Goal: Task Accomplishment & Management: Use online tool/utility

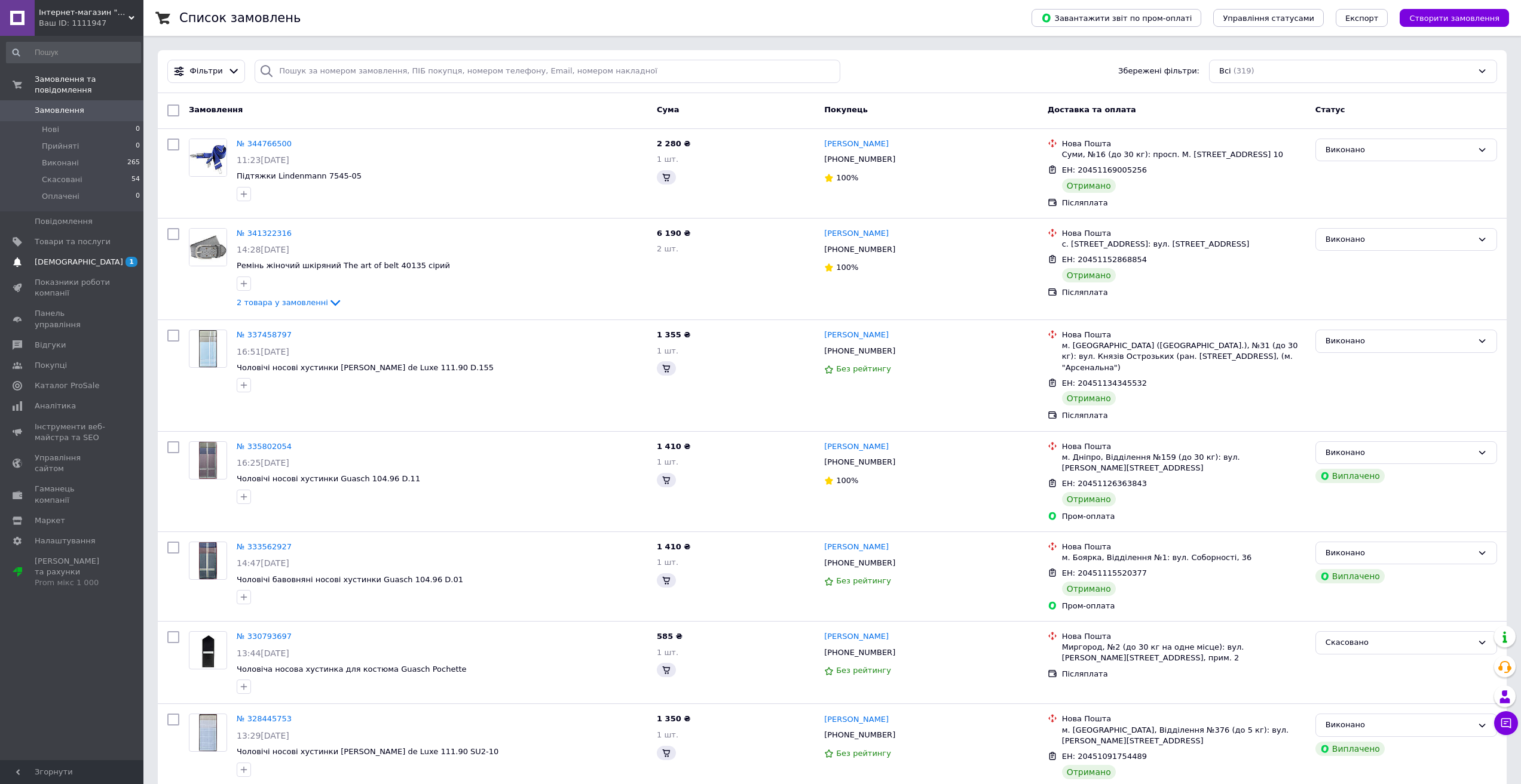
click at [63, 257] on span "[DEMOGRAPHIC_DATA]" at bounding box center [79, 262] width 88 height 11
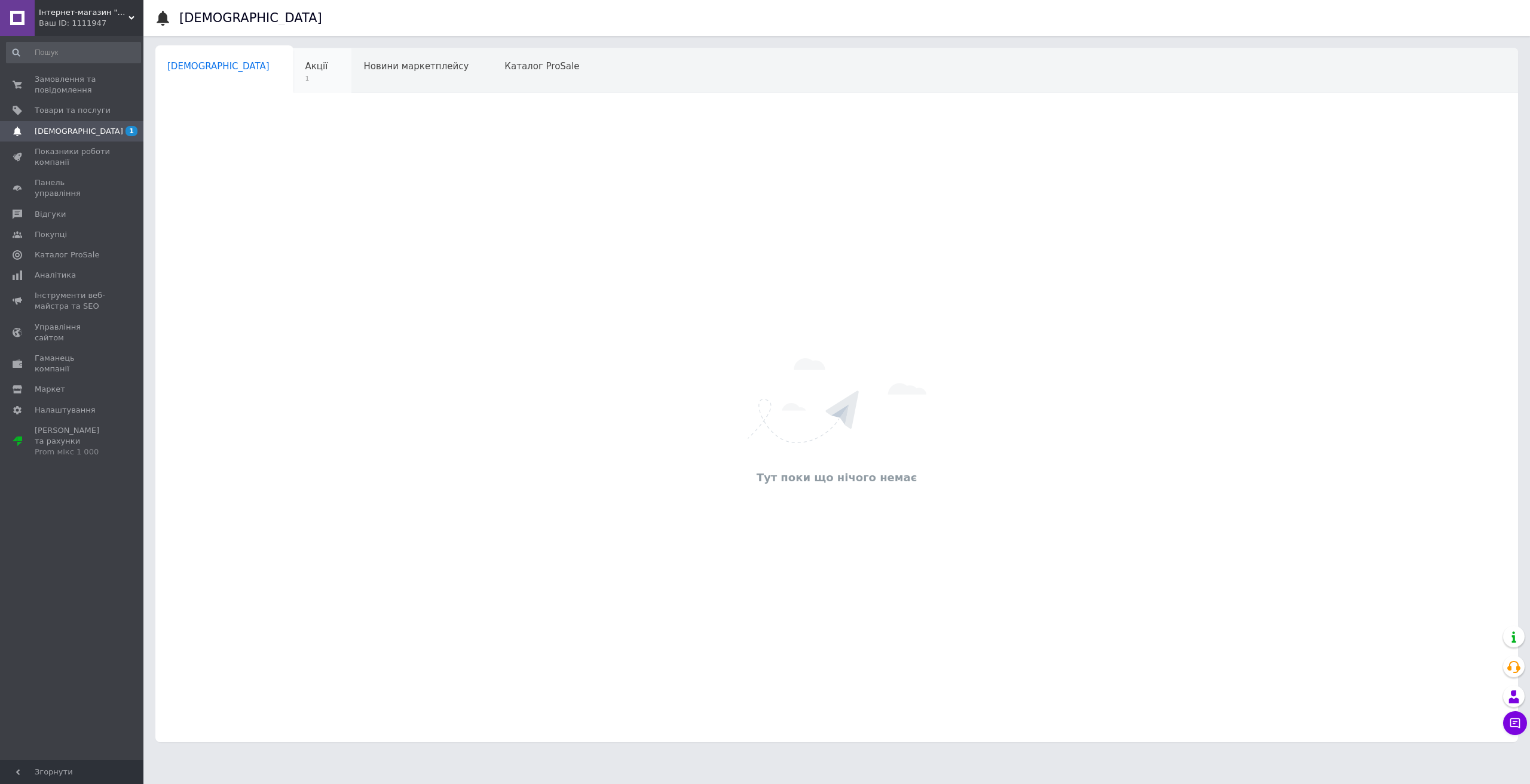
click at [305, 74] on span "1" at bounding box center [316, 78] width 23 height 9
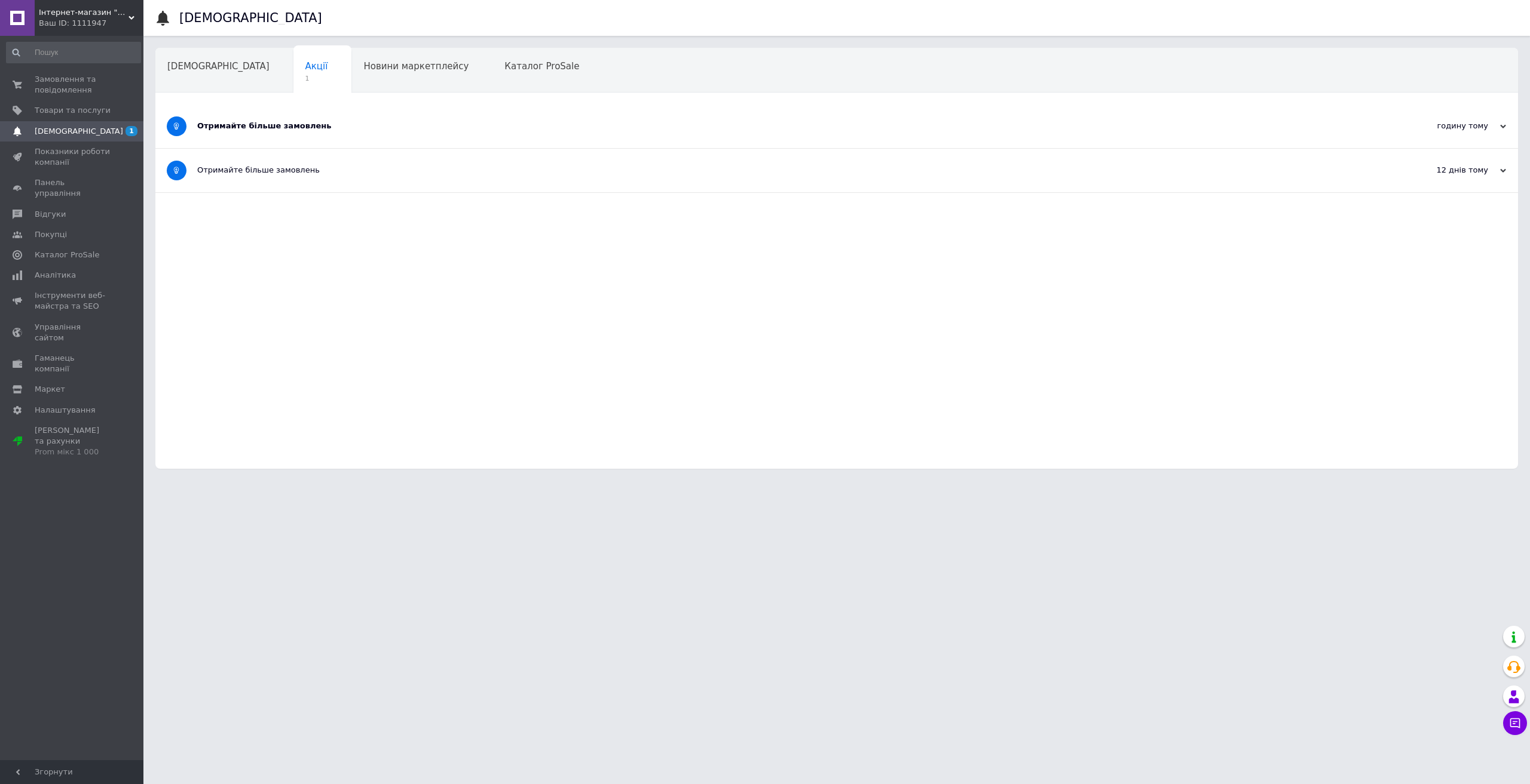
click at [268, 126] on div "Отримайте більше замовлень" at bounding box center [792, 126] width 1189 height 11
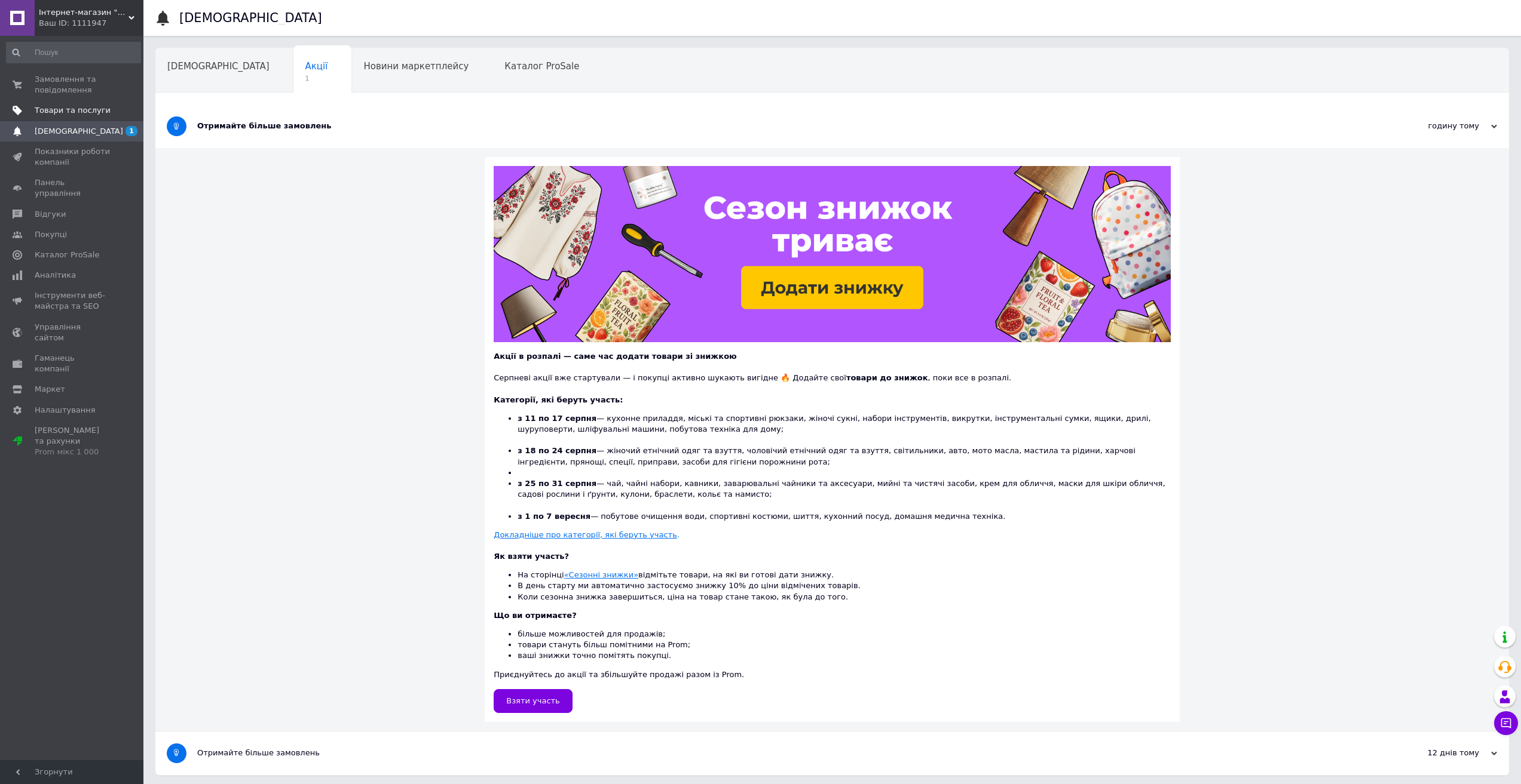
click at [60, 111] on span "Товари та послуги" at bounding box center [72, 110] width 76 height 11
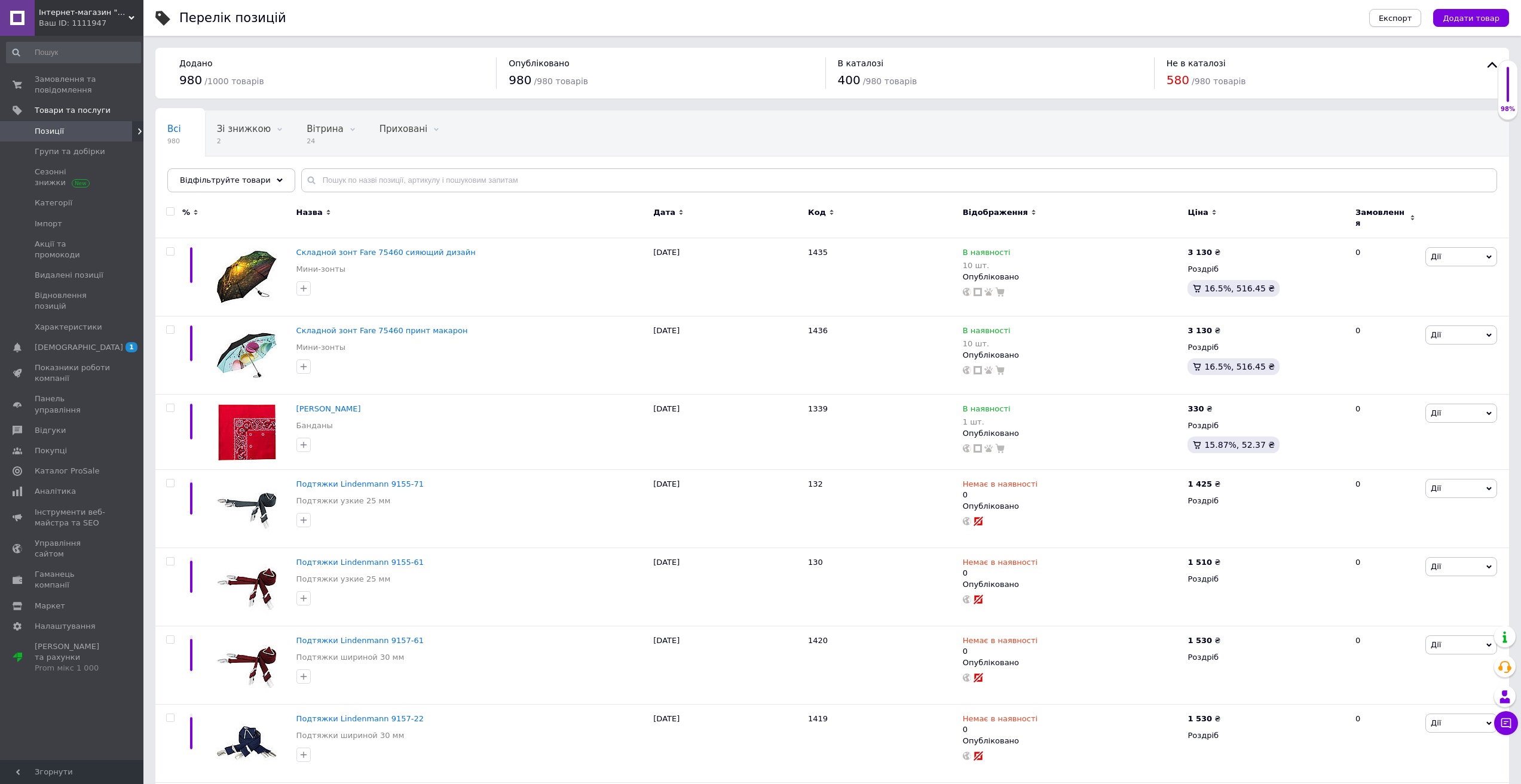
click at [1412, 21] on span "Експорт" at bounding box center [1395, 18] width 34 height 9
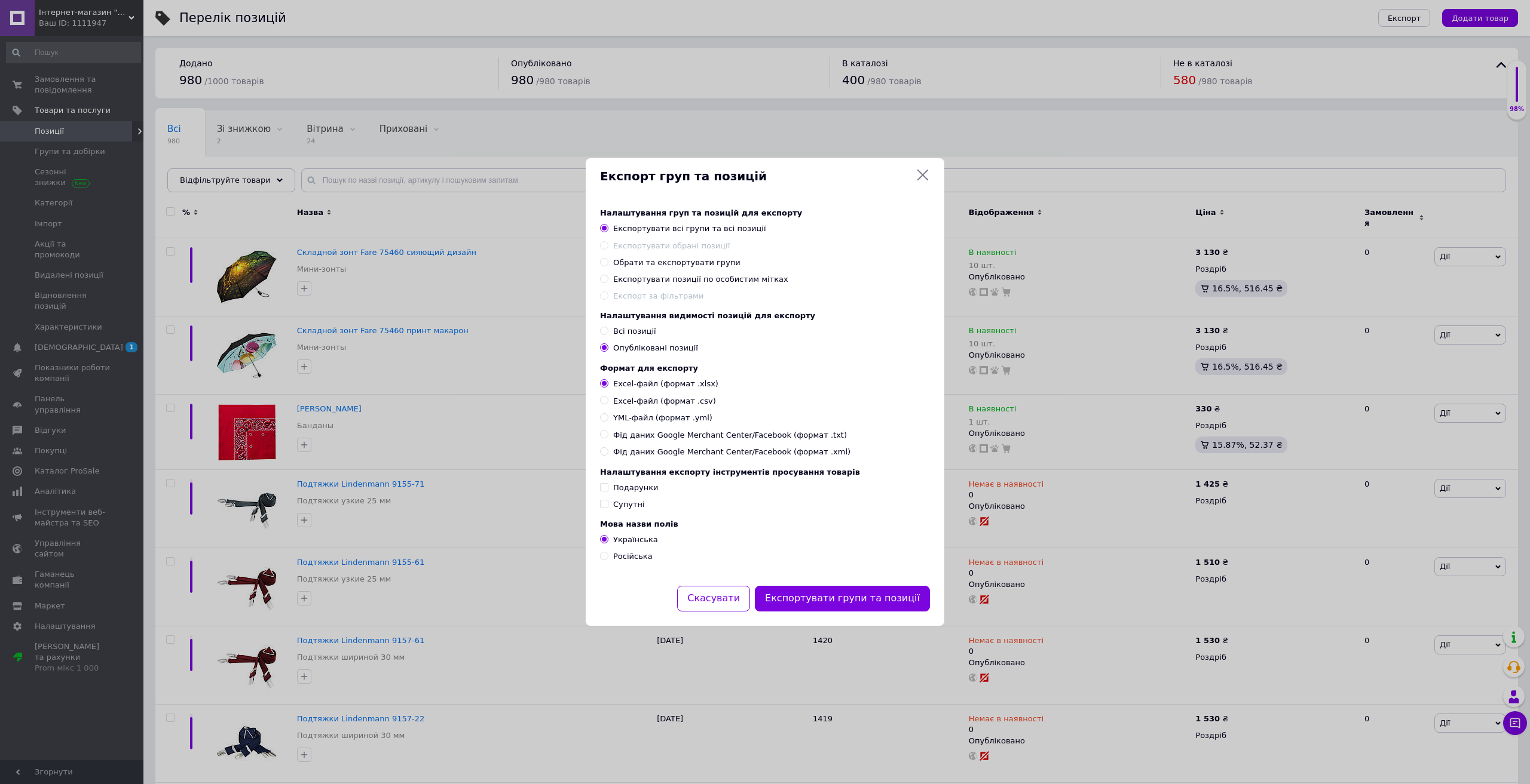
click at [645, 421] on span "YML-файл (формат .yml)" at bounding box center [662, 418] width 99 height 11
click at [608, 421] on input "YML-файл (формат .yml)" at bounding box center [603, 417] width 7 height 7
radio input "true"
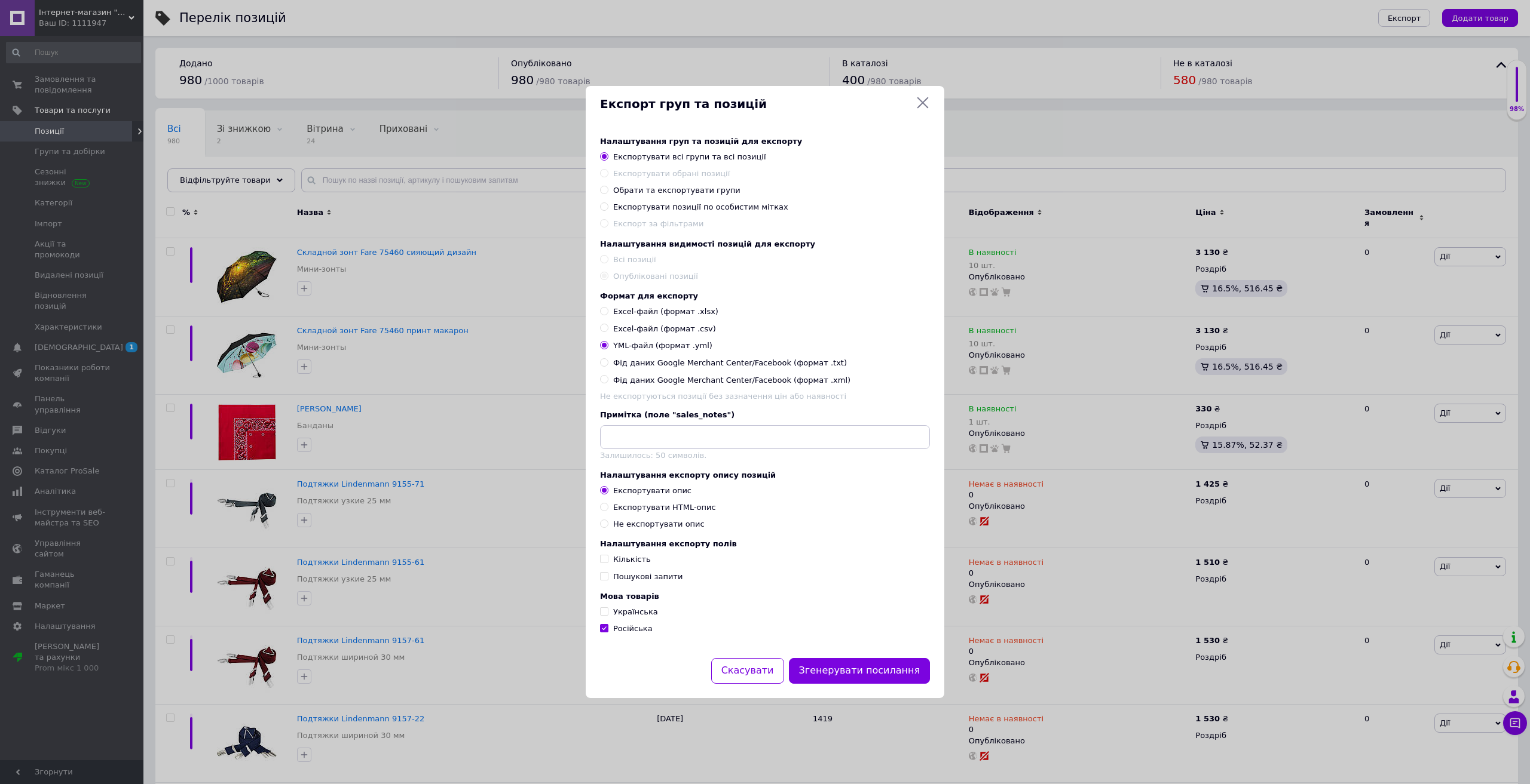
click at [626, 616] on span "Українська" at bounding box center [635, 612] width 45 height 9
click at [608, 616] on input "Українська" at bounding box center [603, 611] width 7 height 7
checkbox input "true"
click at [603, 632] on input "Російська" at bounding box center [603, 628] width 7 height 7
click at [607, 632] on input "Російська" at bounding box center [603, 628] width 7 height 7
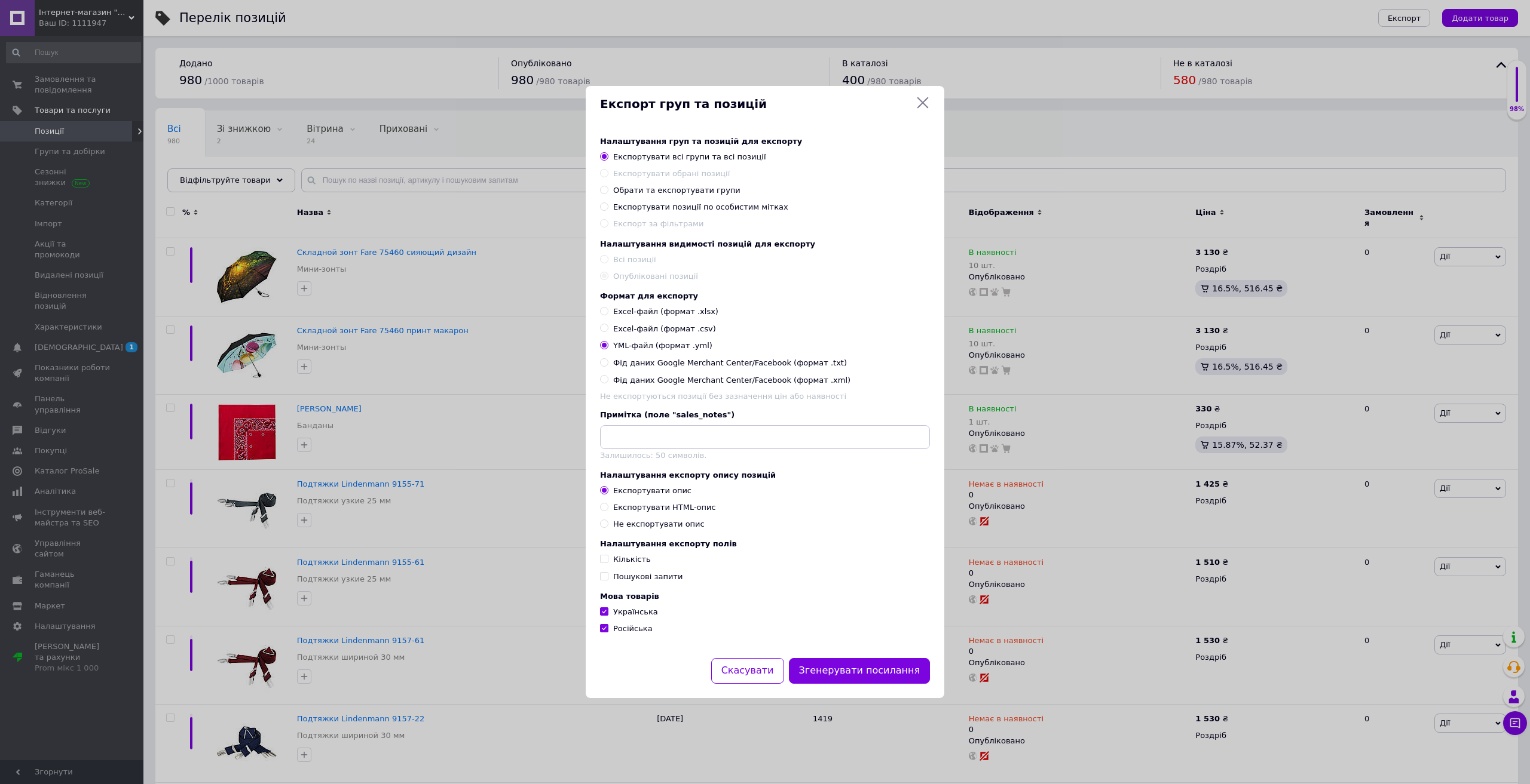
click at [607, 632] on input "Російська" at bounding box center [603, 628] width 7 height 7
checkbox input "false"
click at [855, 681] on button "Згенерувати посилання" at bounding box center [859, 670] width 141 height 25
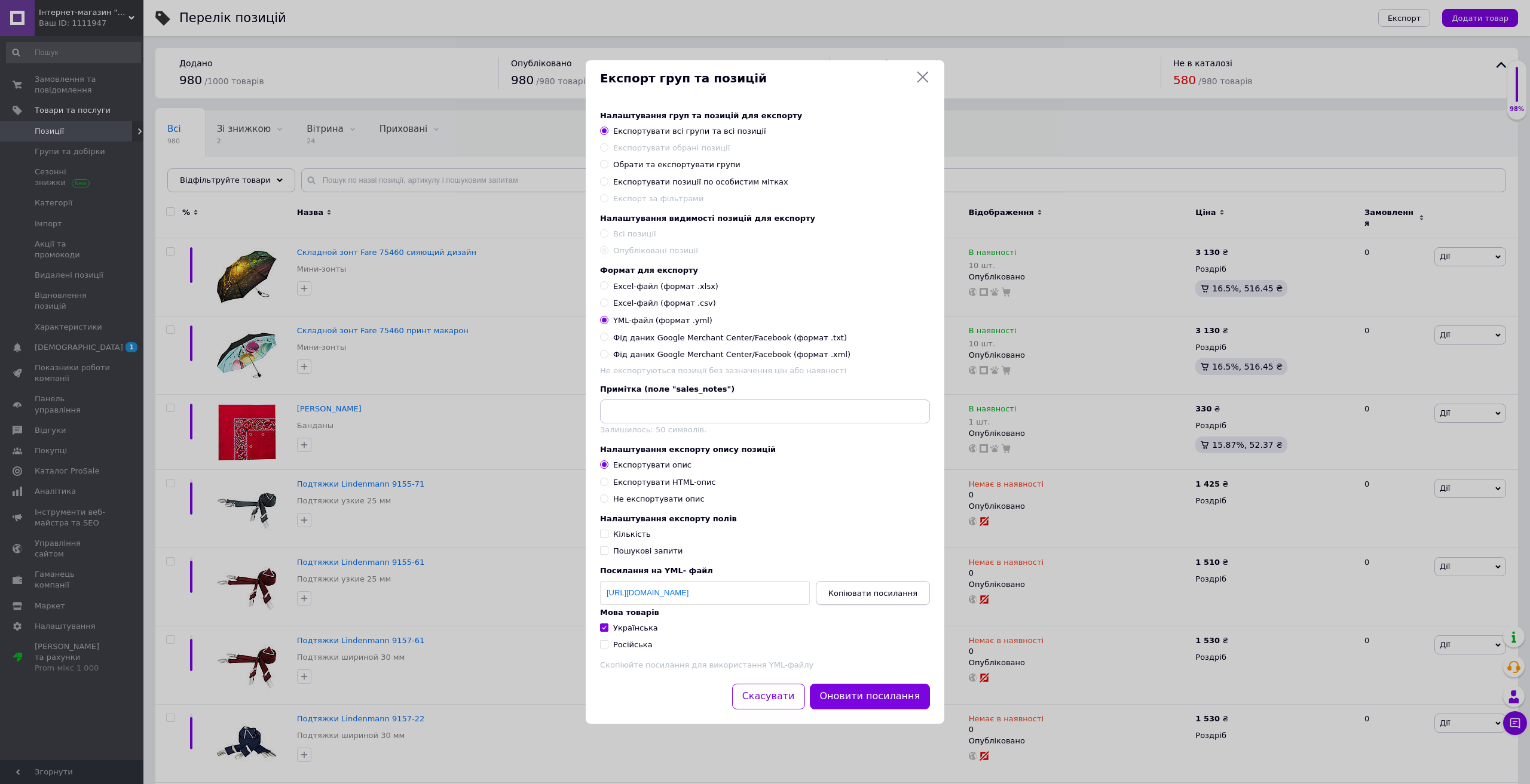
click at [853, 598] on span "Копіювати посилання" at bounding box center [873, 594] width 89 height 9
click at [689, 598] on link "[URL][DOMAIN_NAME]" at bounding box center [648, 593] width 82 height 9
click at [926, 69] on icon at bounding box center [922, 77] width 15 height 15
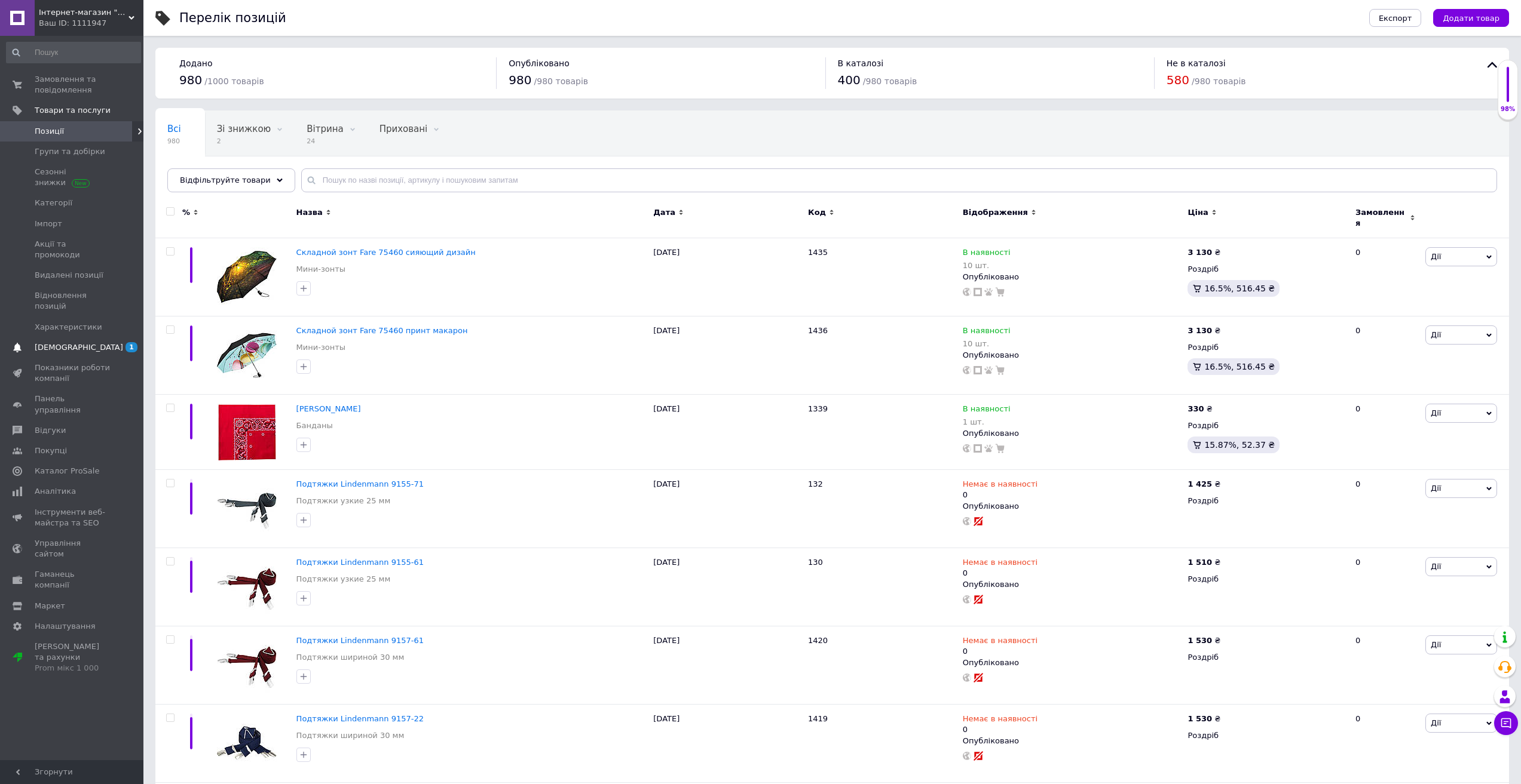
click at [57, 343] on span "[DEMOGRAPHIC_DATA]" at bounding box center [79, 347] width 88 height 11
